Goal: Check status: Check status

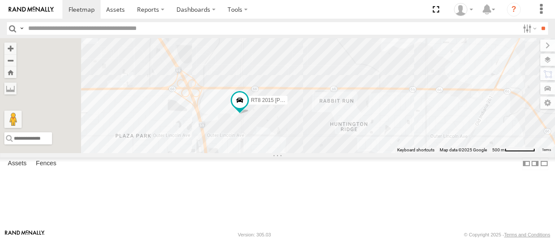
click at [0, 0] on div "RT9 Peterbilt All Assets [US_STATE] [PERSON_NAME] Contracting Inc. 38.09133 -87…" at bounding box center [0, 0] width 0 height 0
click at [0, 0] on span at bounding box center [0, 0] width 0 height 0
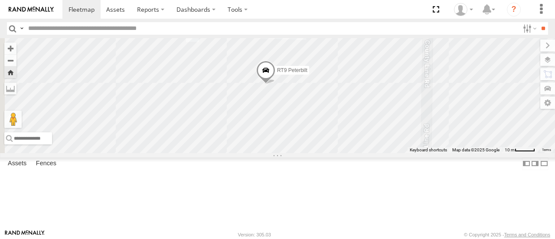
click at [275, 84] on span at bounding box center [265, 72] width 19 height 23
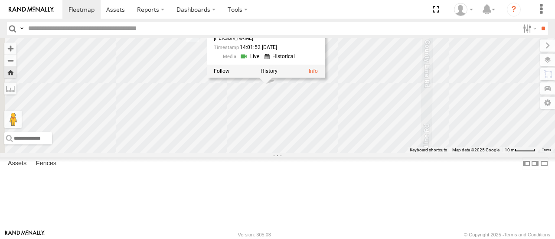
click at [391, 94] on div "RT9 Peterbilt RT9 Peterbilt All Assets [US_STATE] 38.09133 , -87.47359 0 [PERSO…" at bounding box center [277, 95] width 555 height 114
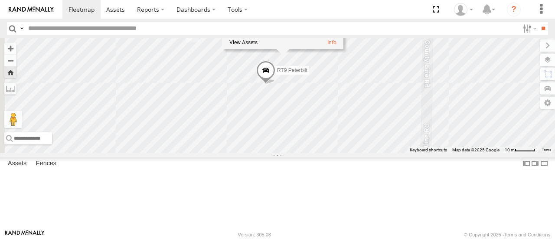
click at [320, 131] on div "RT9 Peterbilt [US_STATE] [US_STATE] 4" at bounding box center [277, 95] width 555 height 114
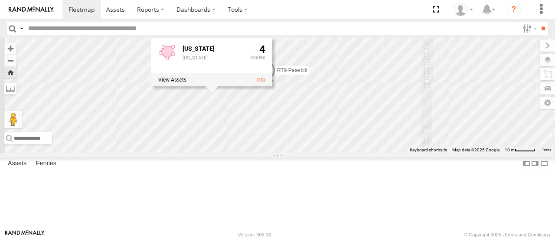
click at [16, 91] on label at bounding box center [10, 88] width 12 height 12
click at [16, 87] on label at bounding box center [10, 88] width 12 height 12
click at [316, 153] on div "RT9 Peterbilt [US_STATE] [US_STATE] 4" at bounding box center [277, 95] width 555 height 114
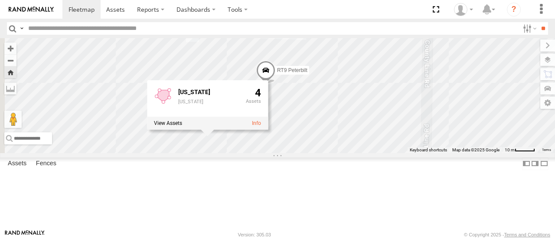
click at [425, 135] on div "RT9 Peterbilt [US_STATE] [US_STATE] 4 No data available." at bounding box center [277, 95] width 555 height 114
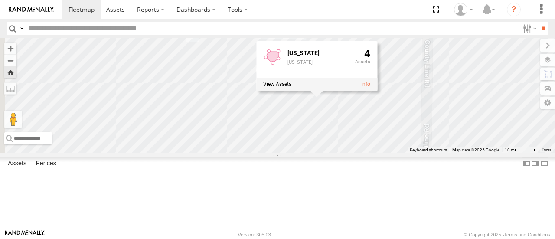
click at [487, 153] on div "RT9 Peterbilt No data available. [US_STATE] [US_STATE] 4" at bounding box center [277, 95] width 555 height 114
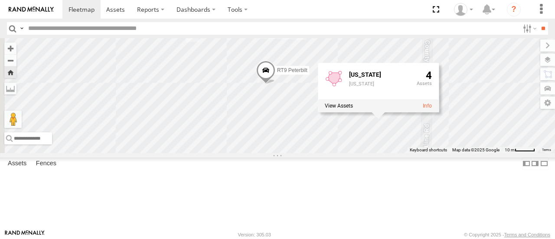
click at [275, 84] on span at bounding box center [265, 72] width 19 height 23
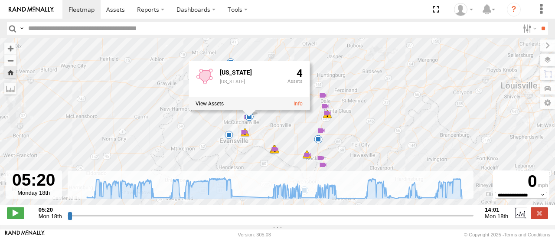
click at [250, 87] on div "[US_STATE] [US_STATE]" at bounding box center [250, 82] width 61 height 28
click at [393, 50] on div "RT9 Peterbilt 06:24 Mon 06:24 Mon 06:24 Mon 06:37 Mon 06:52 Mon 07:08 Mon 07:56…" at bounding box center [277, 125] width 555 height 175
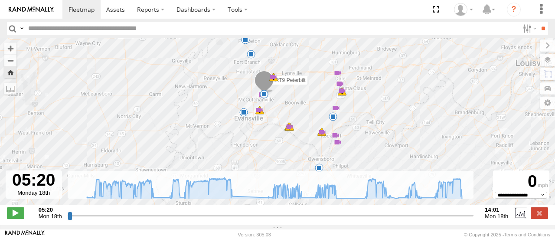
click at [276, 55] on div "RT9 Peterbilt 06:24 Mon 06:24 Mon 06:24 Mon 06:37 Mon 06:52 Mon 07:08 Mon 07:56…" at bounding box center [277, 125] width 555 height 175
click at [539, 198] on select "**********" at bounding box center [520, 195] width 52 height 7
click at [335, 191] on icon at bounding box center [273, 188] width 383 height 22
click at [21, 218] on span at bounding box center [15, 212] width 17 height 11
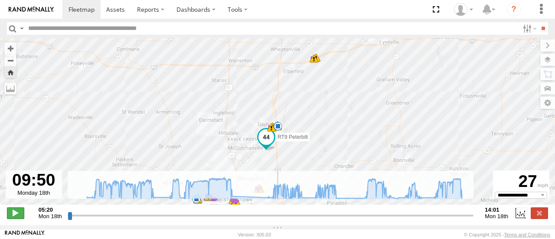
click at [14, 216] on span at bounding box center [15, 212] width 17 height 11
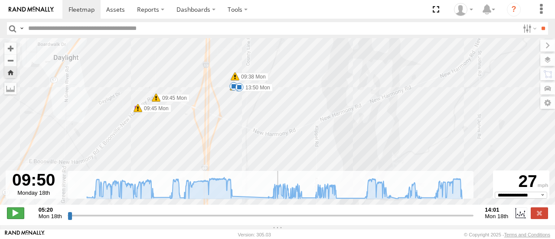
click at [10, 214] on span at bounding box center [15, 212] width 17 height 11
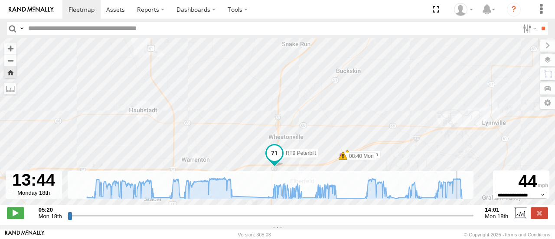
click at [522, 218] on label at bounding box center [519, 212] width 13 height 11
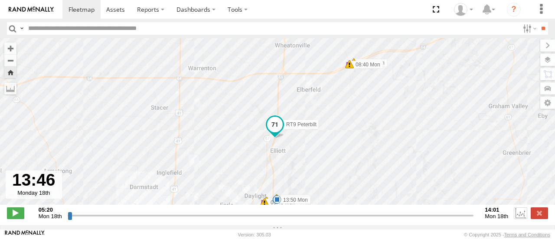
click at [519, 218] on label at bounding box center [519, 212] width 13 height 11
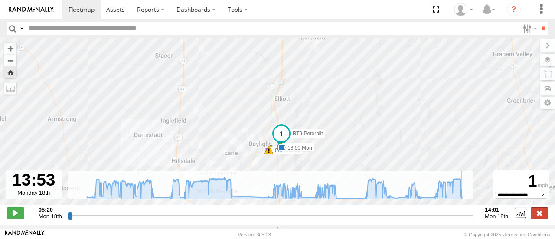
click at [543, 217] on label at bounding box center [538, 212] width 17 height 11
type input "**********"
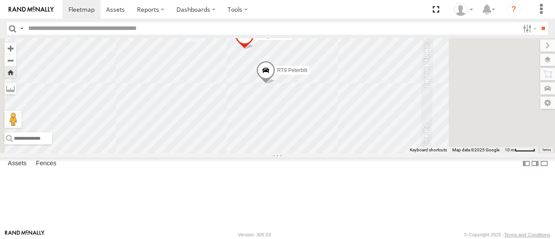
click at [254, 49] on span at bounding box center [244, 37] width 19 height 23
click at [452, 69] on div "TR7 [PERSON_NAME] DM6905 RT9 Peterbilt TR7 [PERSON_NAME] DM6905 All Assets [US_…" at bounding box center [277, 95] width 555 height 114
click at [331, 39] on span "TR7 [PERSON_NAME] DM6905" at bounding box center [293, 35] width 75 height 6
click at [455, 68] on div "TR7 [PERSON_NAME] DM6905 RT9 Peterbilt TR7 [PERSON_NAME] DM6905 All Assets [US_…" at bounding box center [277, 95] width 555 height 114
click at [0, 0] on div at bounding box center [0, 0] width 0 height 0
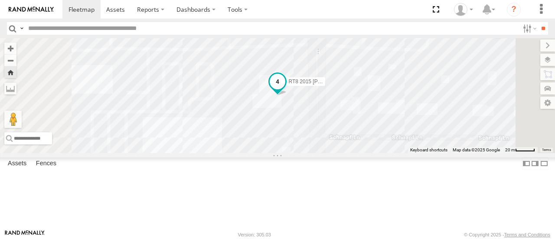
click at [285, 89] on span at bounding box center [278, 82] width 16 height 16
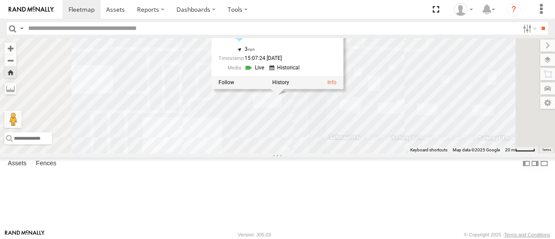
click at [447, 153] on div "RT8 2015 [PERSON_NAME] RT8 2015 [PERSON_NAME] All Assets [US_STATE] 37.97276 , …" at bounding box center [277, 95] width 555 height 114
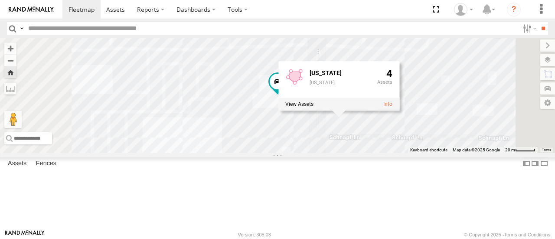
click at [343, 153] on div "RT8 2015 [PERSON_NAME] No data available. [US_STATE] [US_STATE] 4" at bounding box center [277, 95] width 555 height 114
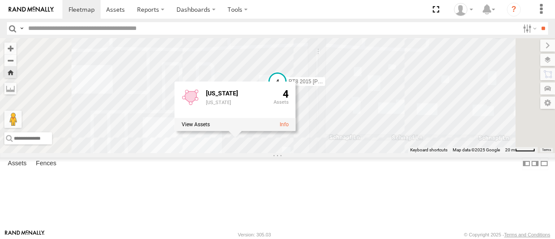
click at [356, 84] on span "RT8 2015 [PERSON_NAME]" at bounding box center [322, 81] width 67 height 6
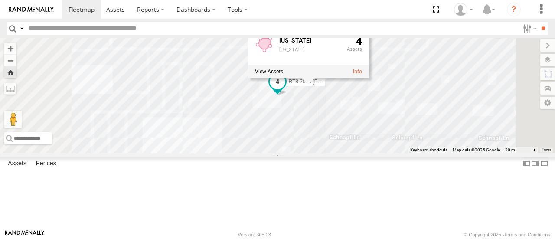
click at [285, 89] on span at bounding box center [278, 82] width 16 height 16
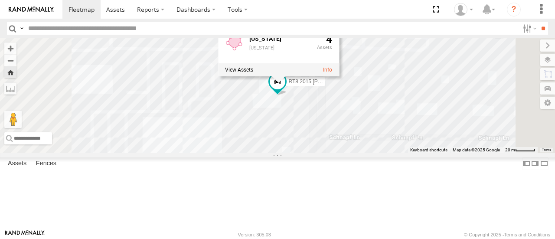
click at [339, 76] on div "[US_STATE] [US_STATE] 4" at bounding box center [278, 51] width 121 height 49
